Goal: Information Seeking & Learning: Learn about a topic

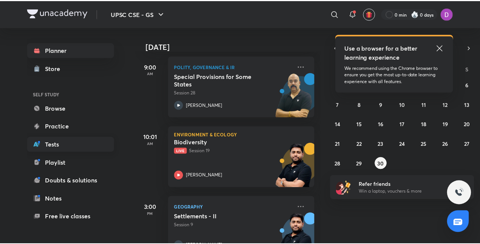
scroll to position [60, 0]
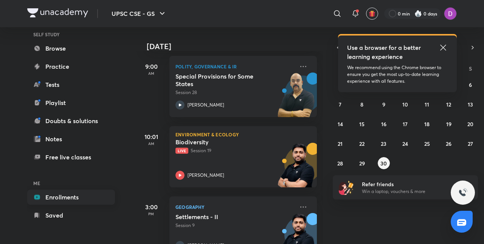
click at [81, 197] on link "Enrollments" at bounding box center [71, 197] width 88 height 15
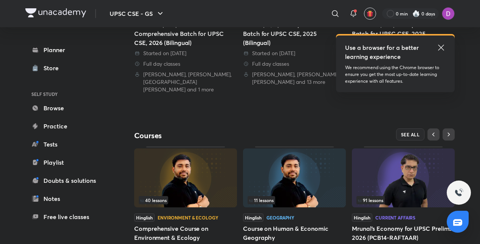
scroll to position [284, 0]
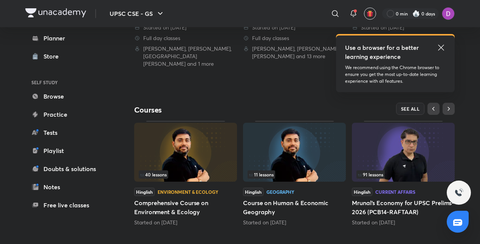
click at [394, 142] on img at bounding box center [403, 152] width 103 height 59
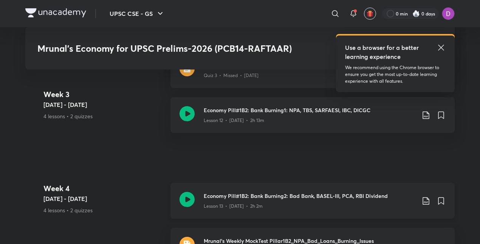
scroll to position [1114, 0]
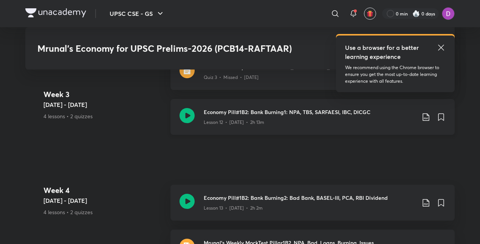
click at [253, 108] on h3 "Economy Pill#1B2: Bank Burning1: NPA, TBS, SARFAESI, IBC, DICGC" at bounding box center [310, 112] width 212 height 8
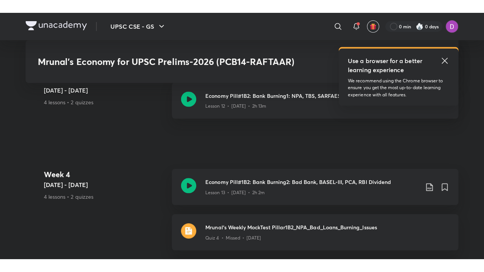
scroll to position [1149, 0]
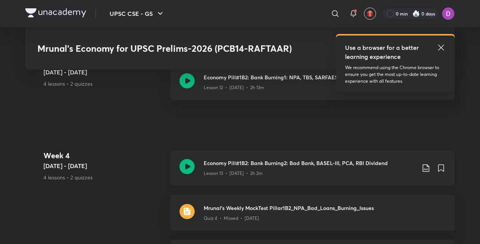
click at [271, 160] on h3 "Economy Pill#1B2: Bank Burning2: Bad Bank, BASEL-III, PCA, RBI Dividend" at bounding box center [310, 163] width 212 height 8
